Goal: Find specific page/section: Find specific page/section

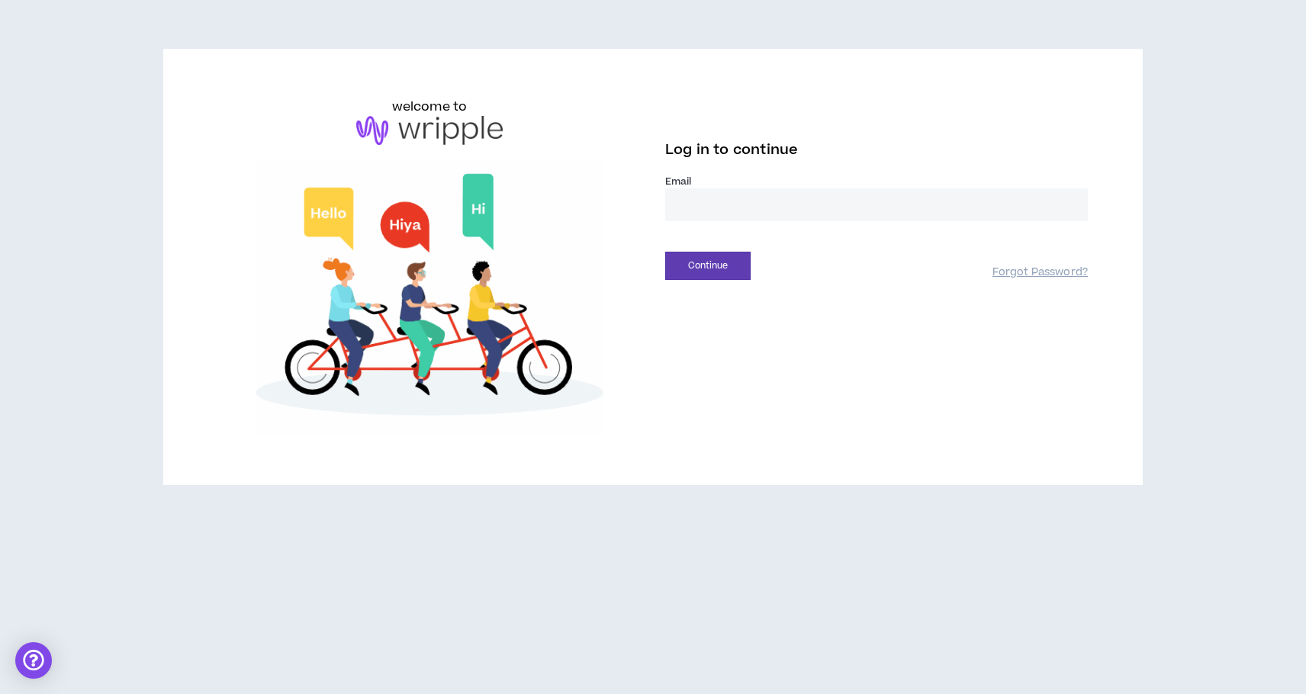
click at [720, 340] on div "welcome to Log in to continue Email * Continue Forgot Password?" at bounding box center [653, 267] width 894 height 339
click at [697, 194] on input "email" at bounding box center [876, 204] width 423 height 33
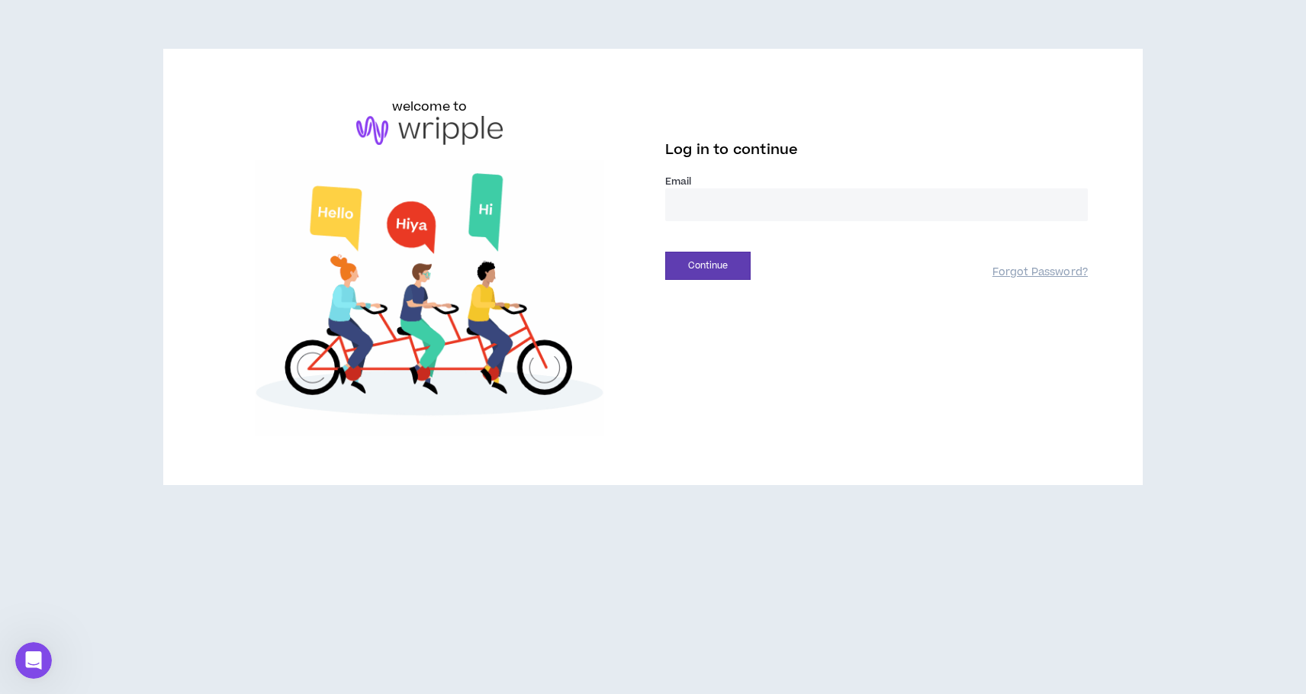
type input "**********"
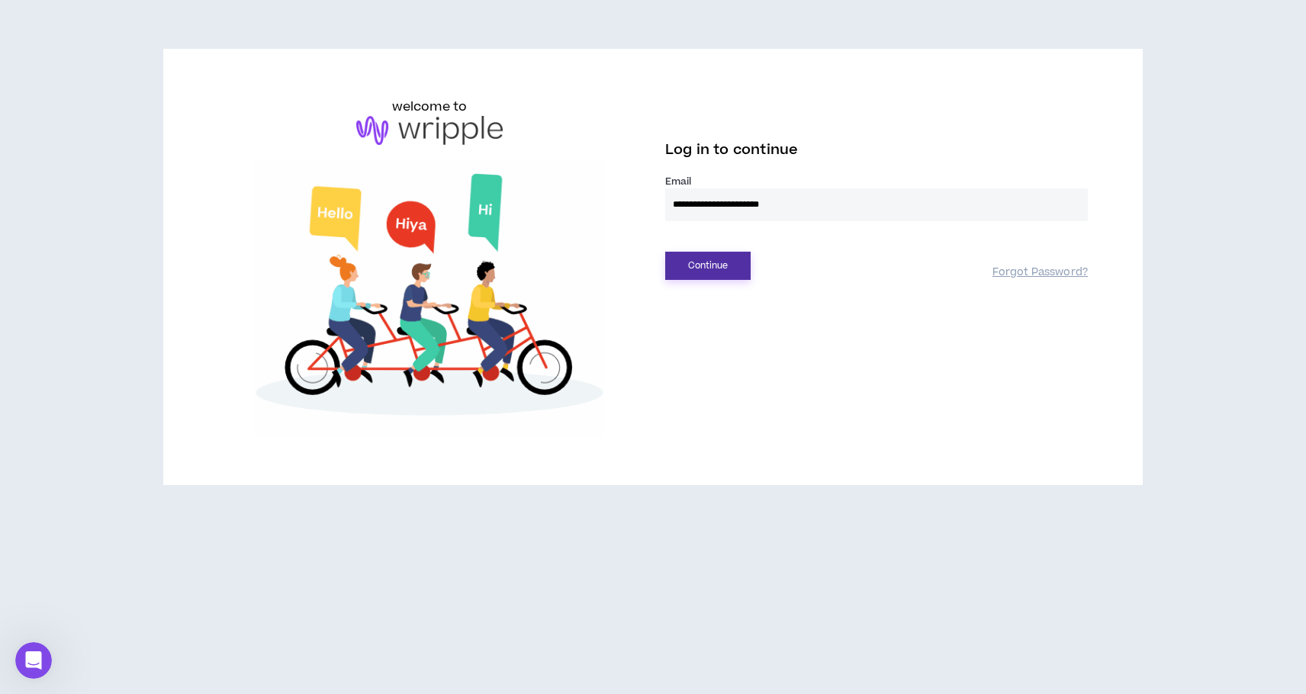
click at [703, 267] on button "Continue" at bounding box center [707, 266] width 85 height 28
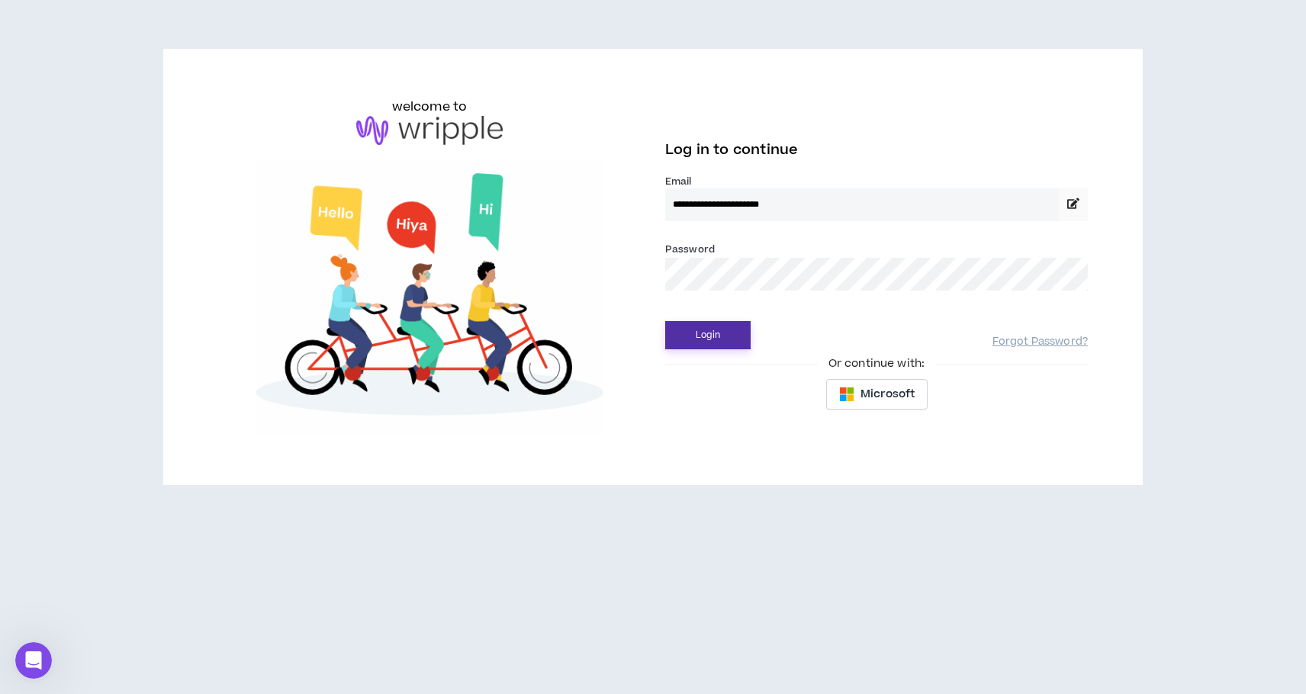
click at [705, 331] on button "Login" at bounding box center [707, 335] width 85 height 28
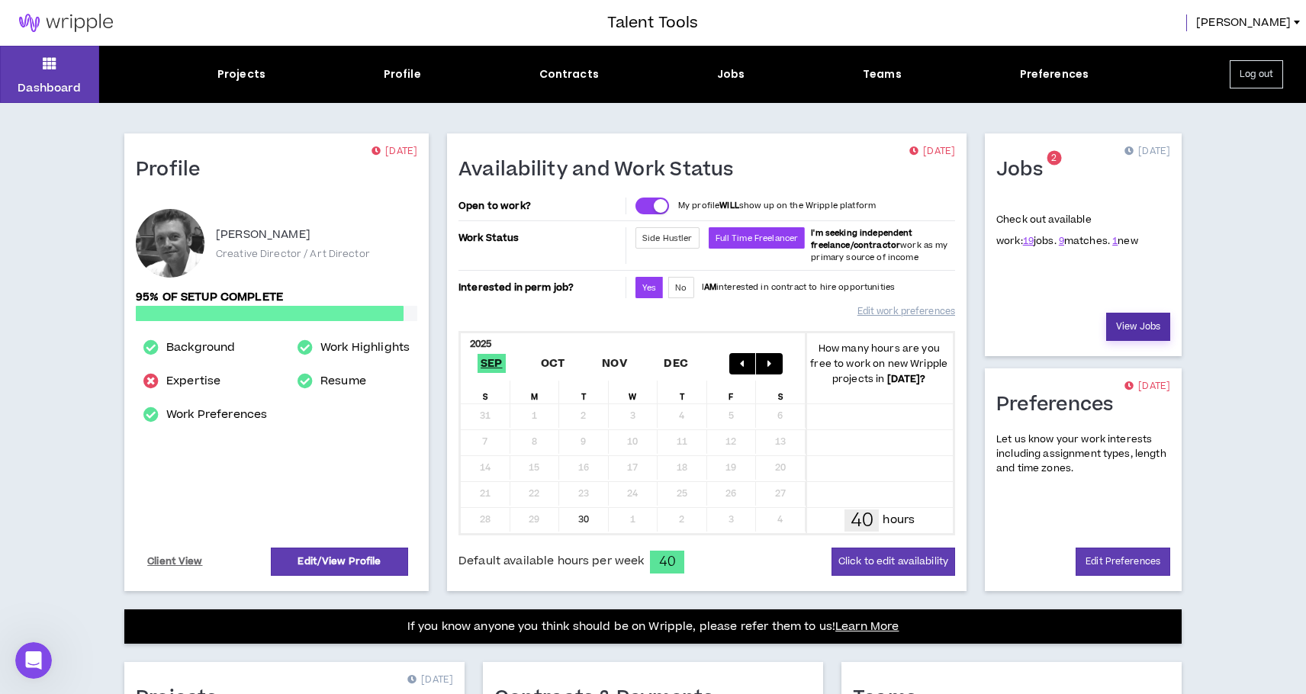
click at [1144, 330] on link "View Jobs" at bounding box center [1138, 327] width 64 height 28
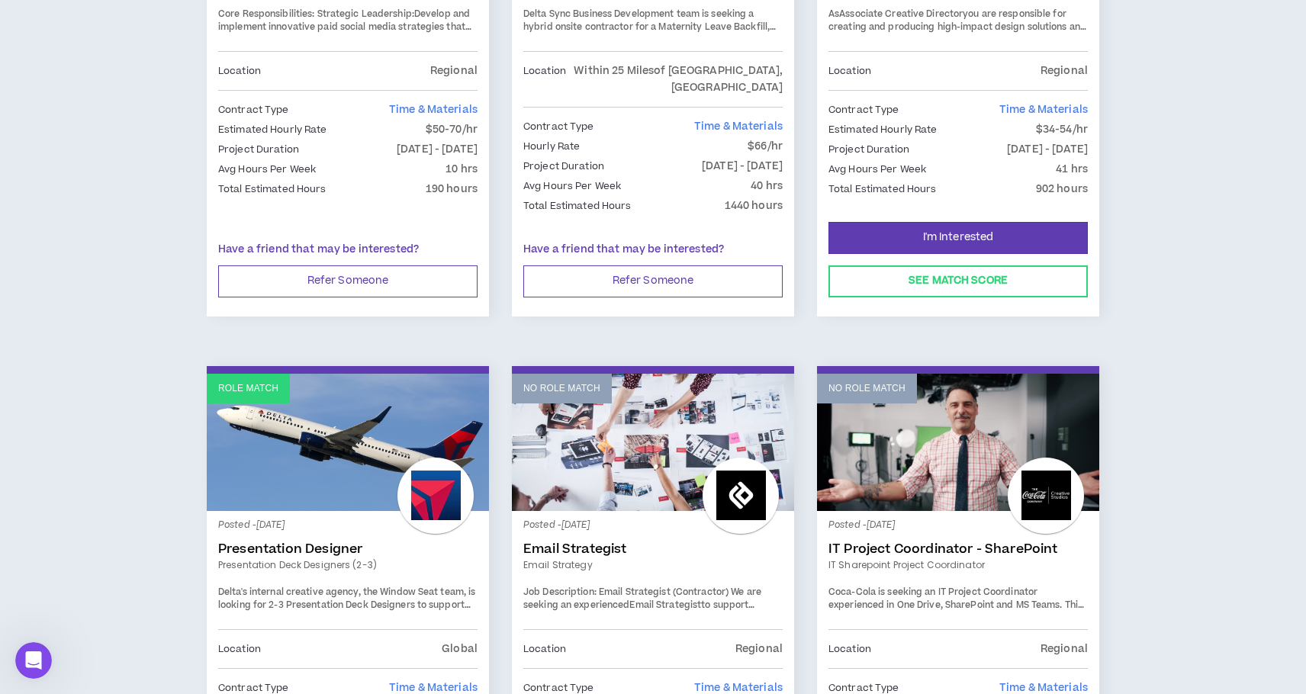
scroll to position [1095, 0]
